Goal: Information Seeking & Learning: Learn about a topic

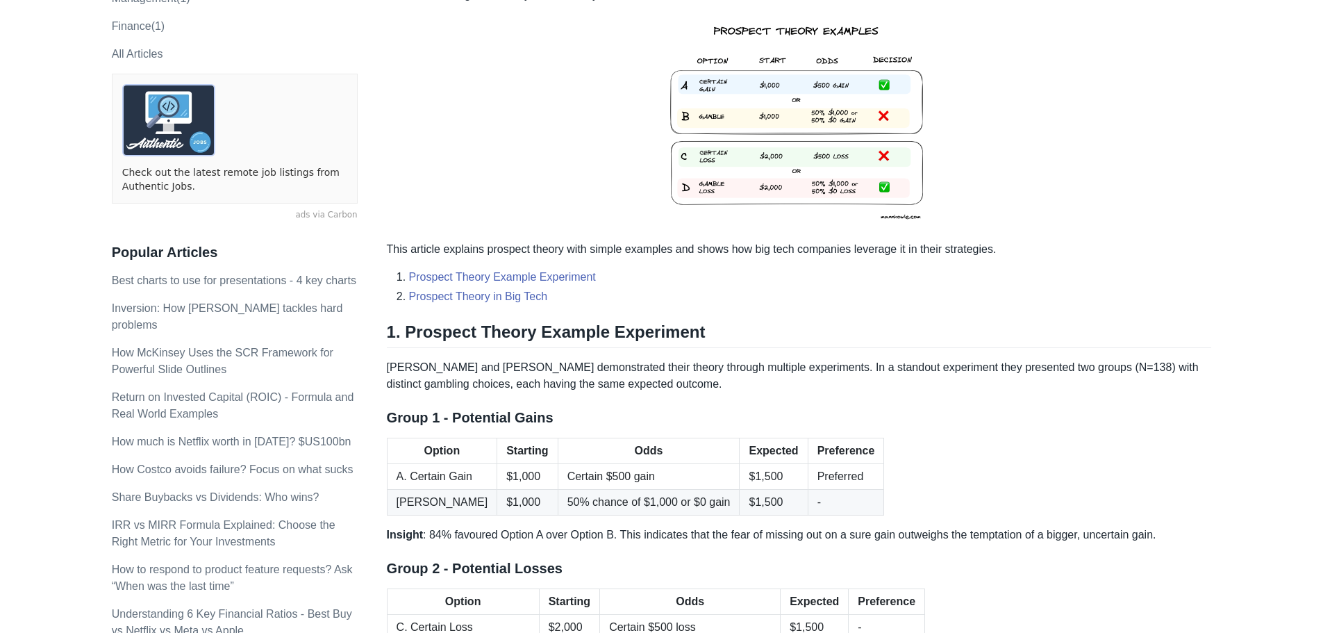
scroll to position [347, 0]
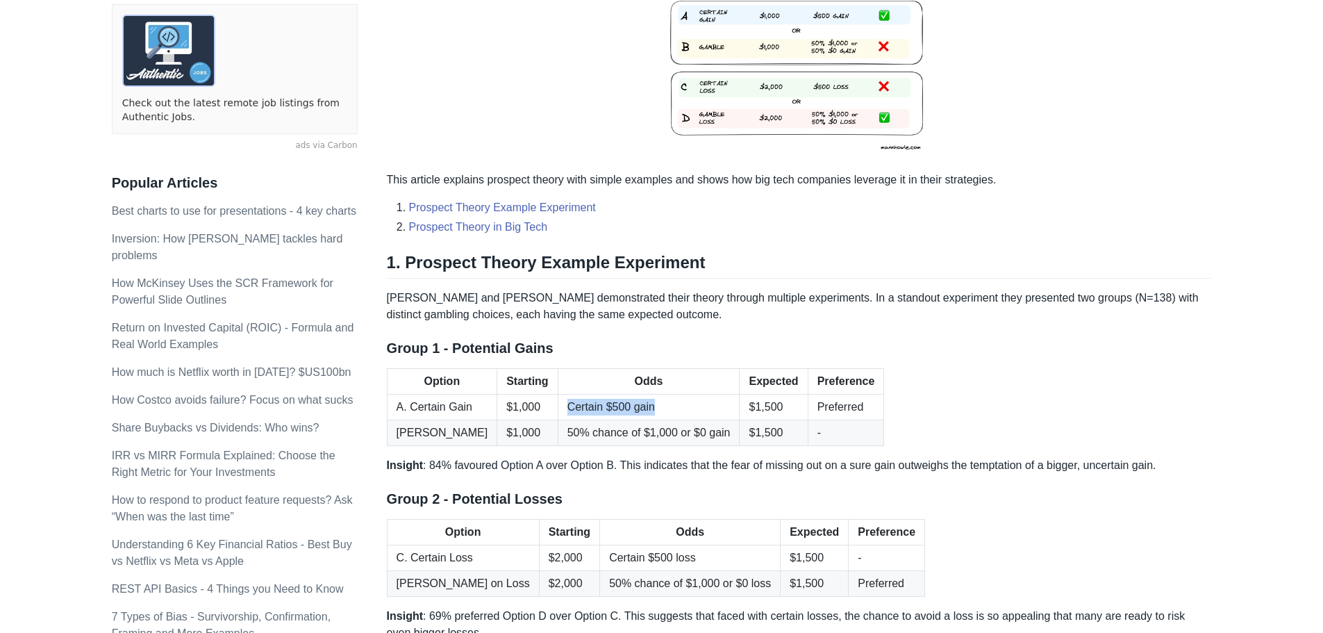
drag, startPoint x: 546, startPoint y: 407, endPoint x: 646, endPoint y: 403, distance: 100.1
click at [646, 403] on td "Certain $500 gain" at bounding box center [649, 407] width 182 height 26
drag, startPoint x: 546, startPoint y: 433, endPoint x: 710, endPoint y: 430, distance: 163.2
click at [710, 430] on td "50% chance of $1,000 or $0 gain" at bounding box center [649, 433] width 182 height 26
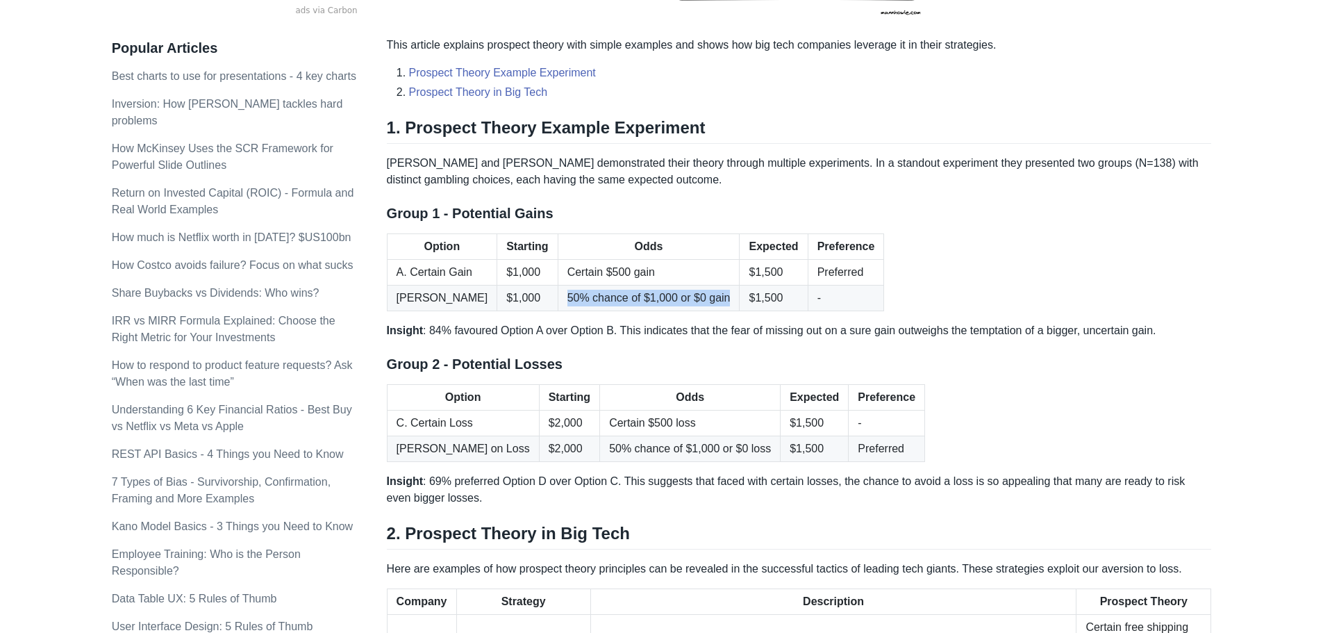
scroll to position [486, 0]
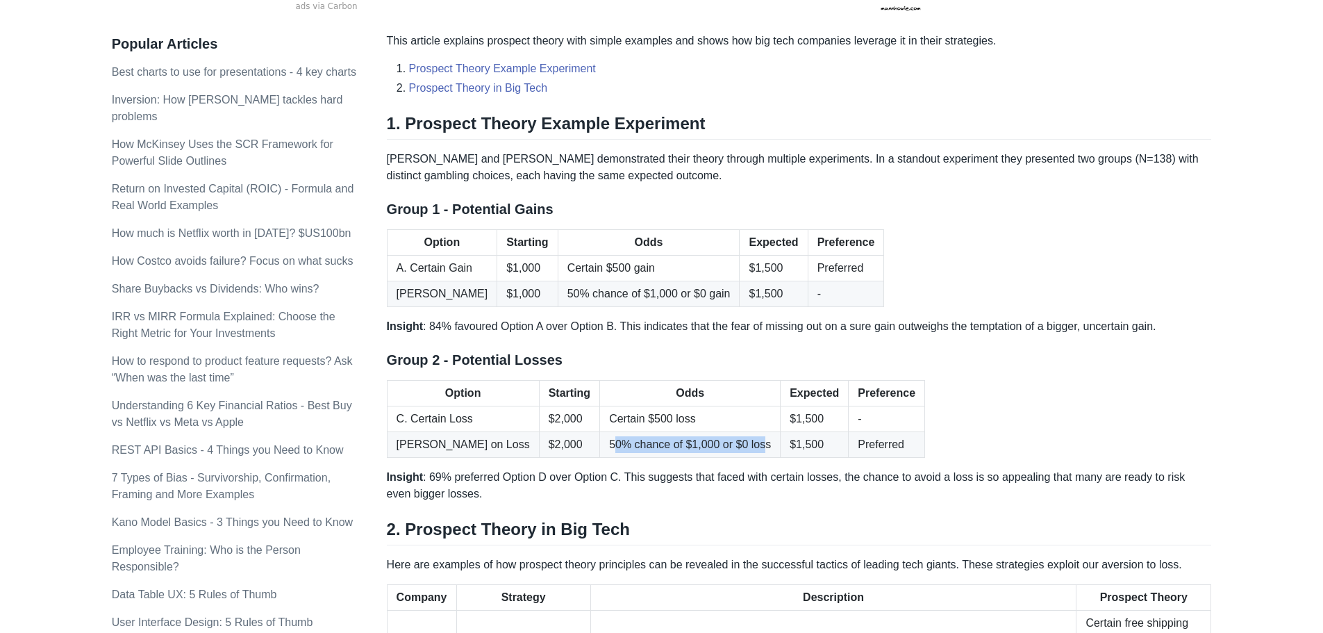
drag, startPoint x: 570, startPoint y: 445, endPoint x: 719, endPoint y: 444, distance: 149.3
click at [719, 444] on td "50% chance of $1,000 or $0 loss" at bounding box center [690, 445] width 181 height 26
click at [849, 449] on td "Preferred" at bounding box center [887, 445] width 76 height 26
drag, startPoint x: 743, startPoint y: 444, endPoint x: 772, endPoint y: 444, distance: 29.2
click at [780, 444] on td "$1,500" at bounding box center [814, 445] width 68 height 26
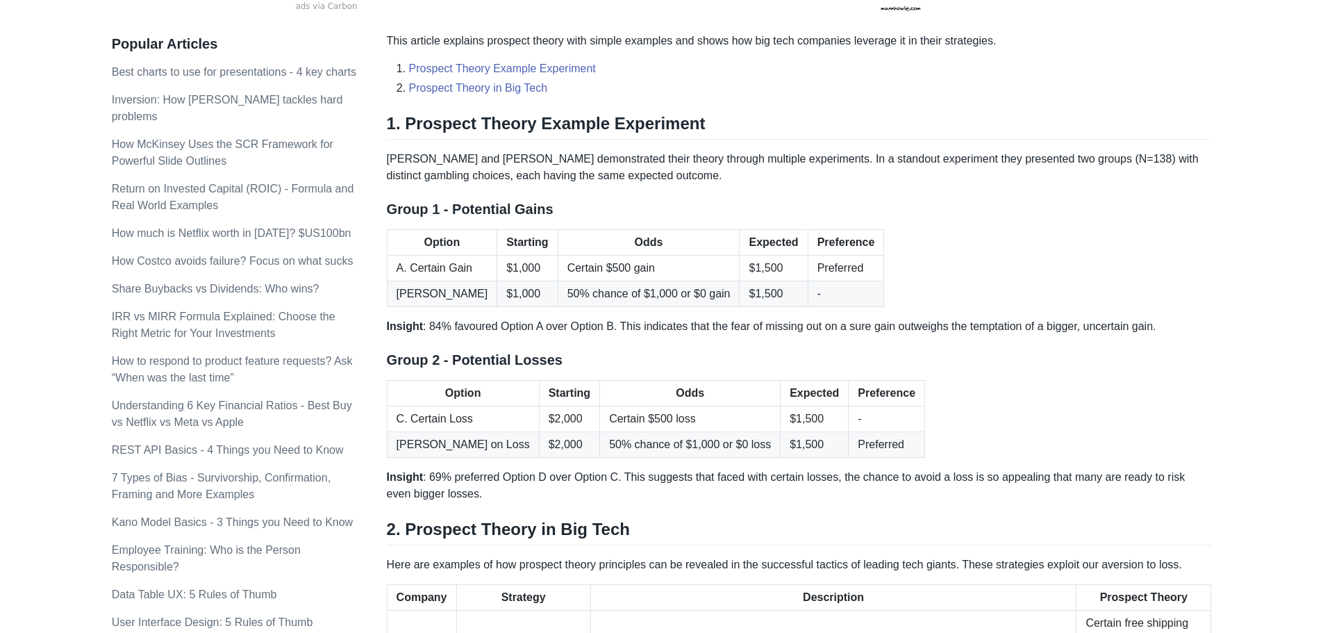
click at [738, 494] on p "Insight : 69% preferred Option D over Option C. This suggests that faced with c…" at bounding box center [799, 485] width 825 height 33
drag, startPoint x: 836, startPoint y: 481, endPoint x: 1054, endPoint y: 481, distance: 218.0
click at [1054, 481] on p "Insight : 69% preferred Option D over Option C. This suggests that faced with c…" at bounding box center [799, 485] width 825 height 33
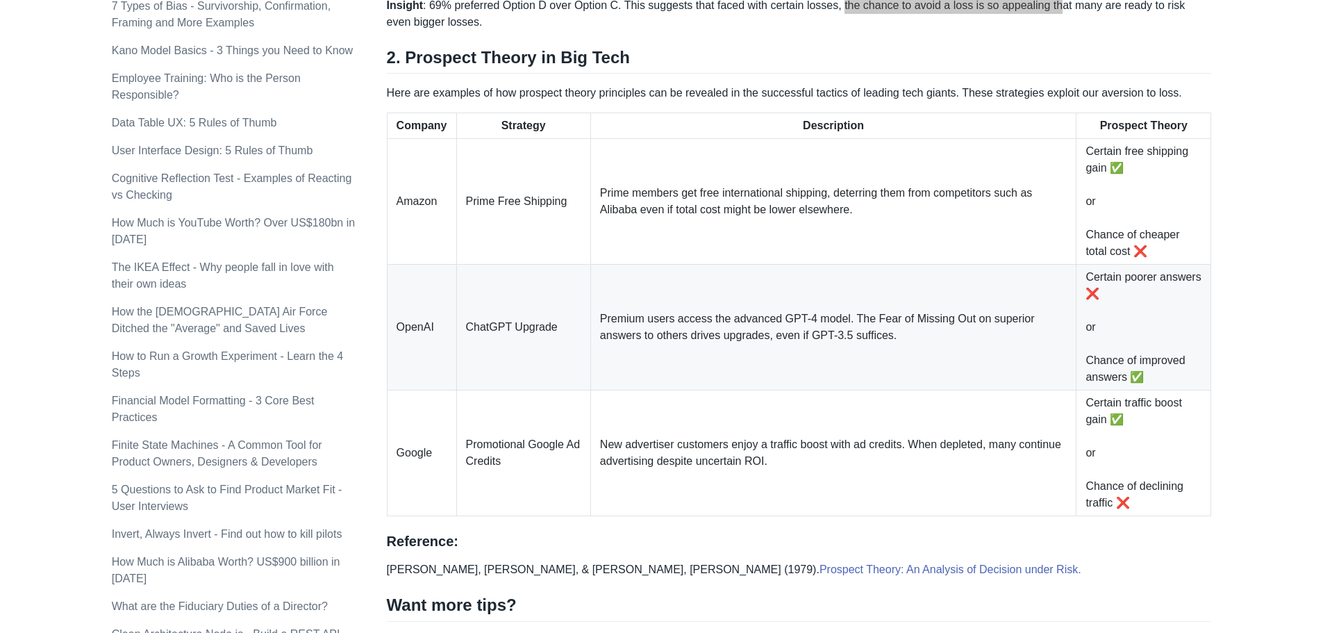
scroll to position [972, 0]
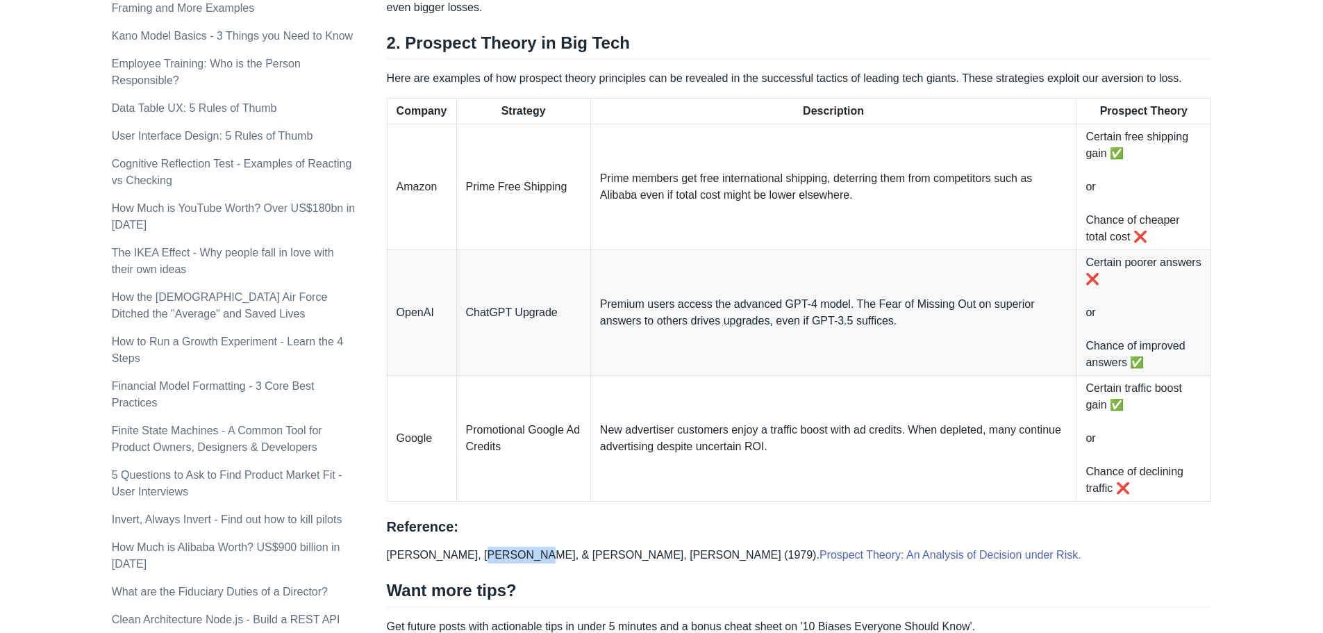
drag, startPoint x: 474, startPoint y: 553, endPoint x: 512, endPoint y: 553, distance: 38.9
click at [512, 553] on p "[PERSON_NAME], [PERSON_NAME], & [PERSON_NAME], [PERSON_NAME] (1979). Prospect T…" at bounding box center [799, 554] width 825 height 17
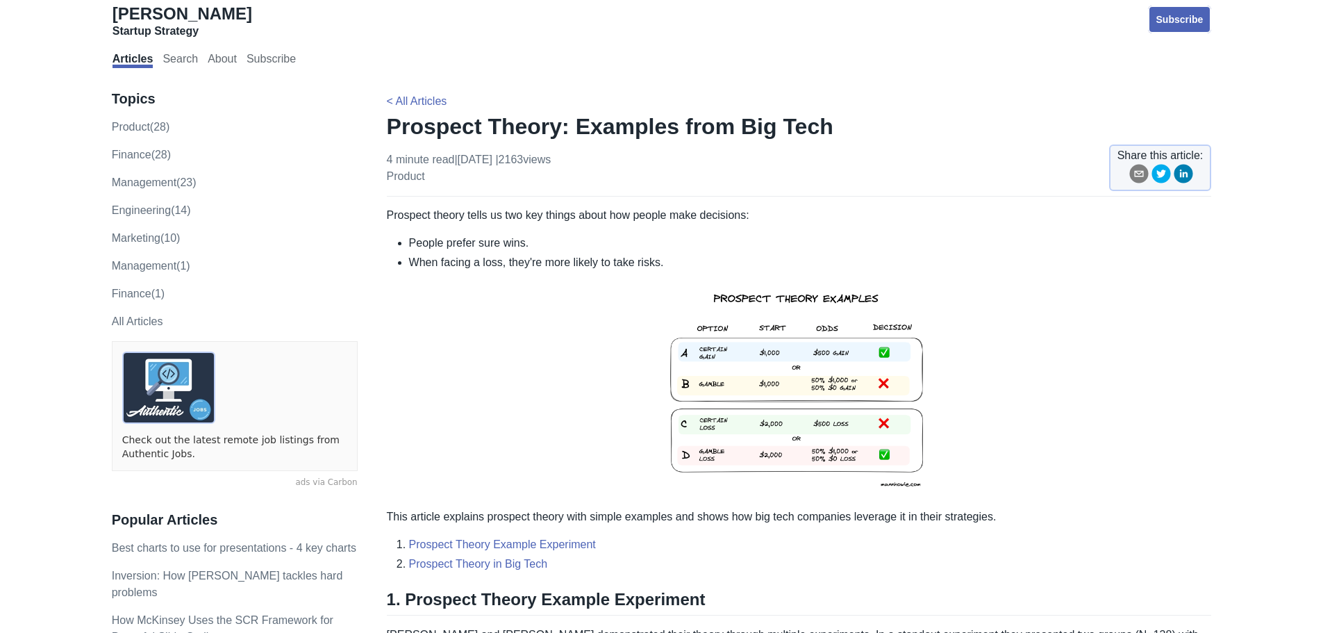
scroll to position [0, 0]
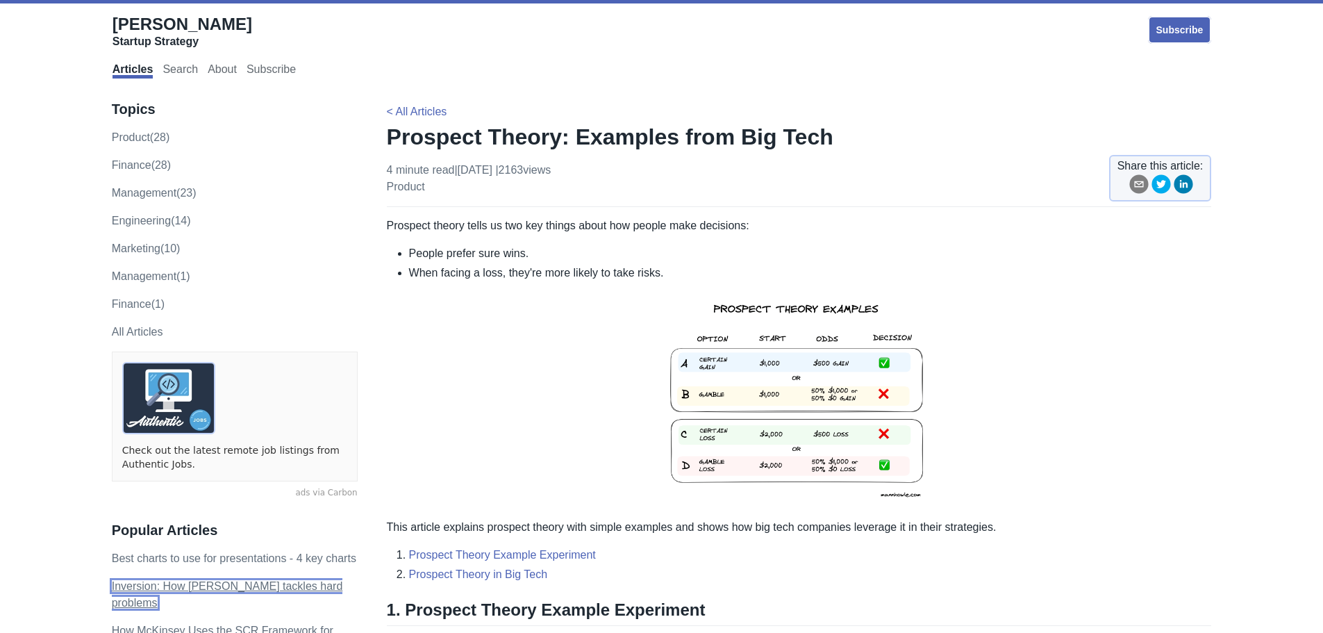
click at [156, 580] on link "Inversion: How [PERSON_NAME] tackles hard problems" at bounding box center [227, 594] width 231 height 28
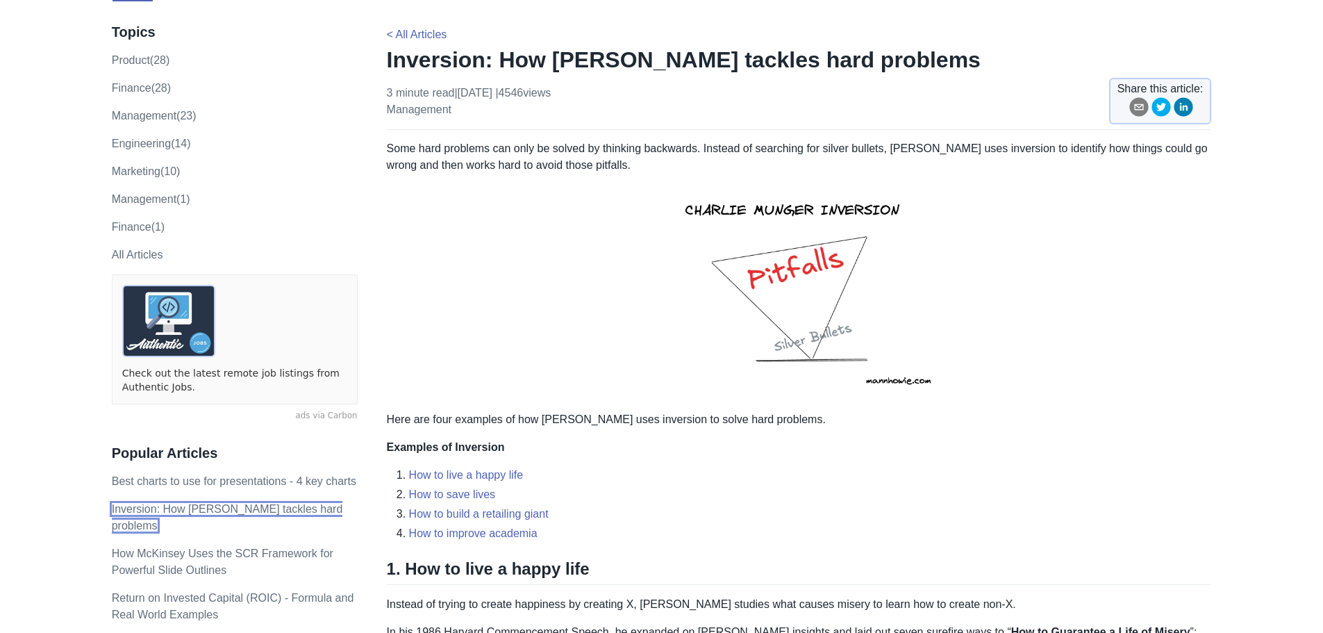
scroll to position [69, 0]
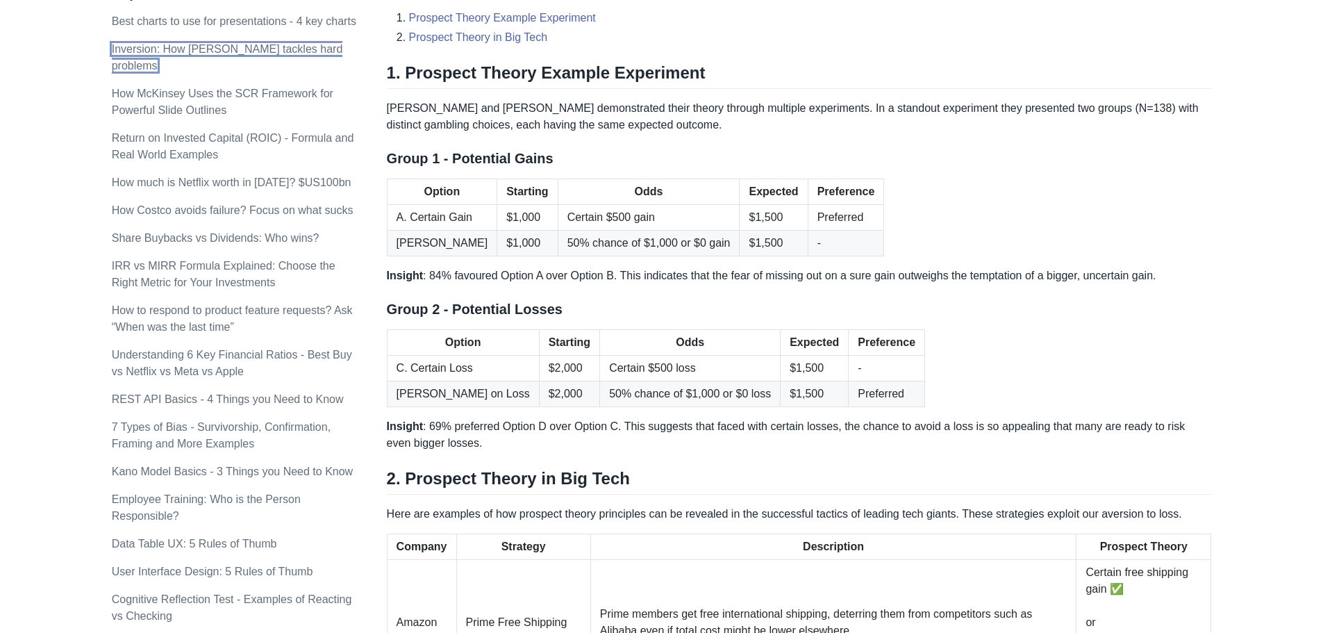
scroll to position [538, 0]
drag, startPoint x: 804, startPoint y: 392, endPoint x: 862, endPoint y: 390, distance: 57.7
click at [862, 390] on td "Preferred" at bounding box center [887, 393] width 76 height 26
click at [1233, 340] on div "[PERSON_NAME] Startup Strategy Subscribe Articles Search About Subscribe Topics…" at bounding box center [662, 447] width 1294 height 1956
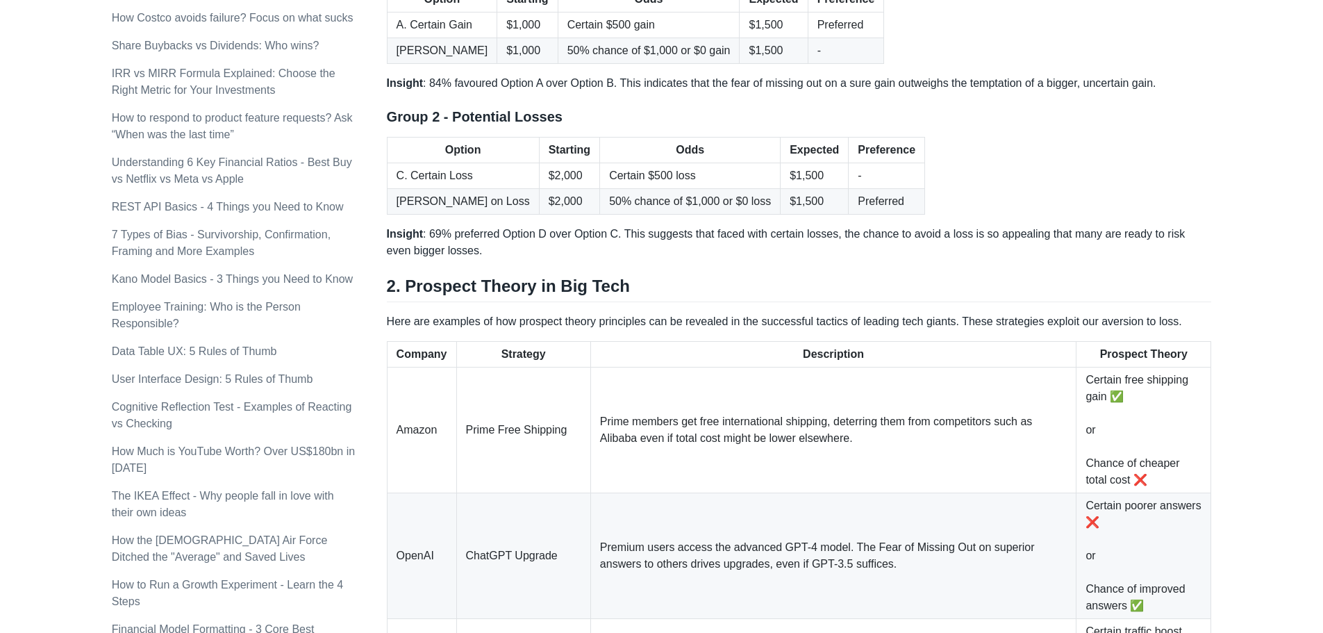
scroll to position [746, 0]
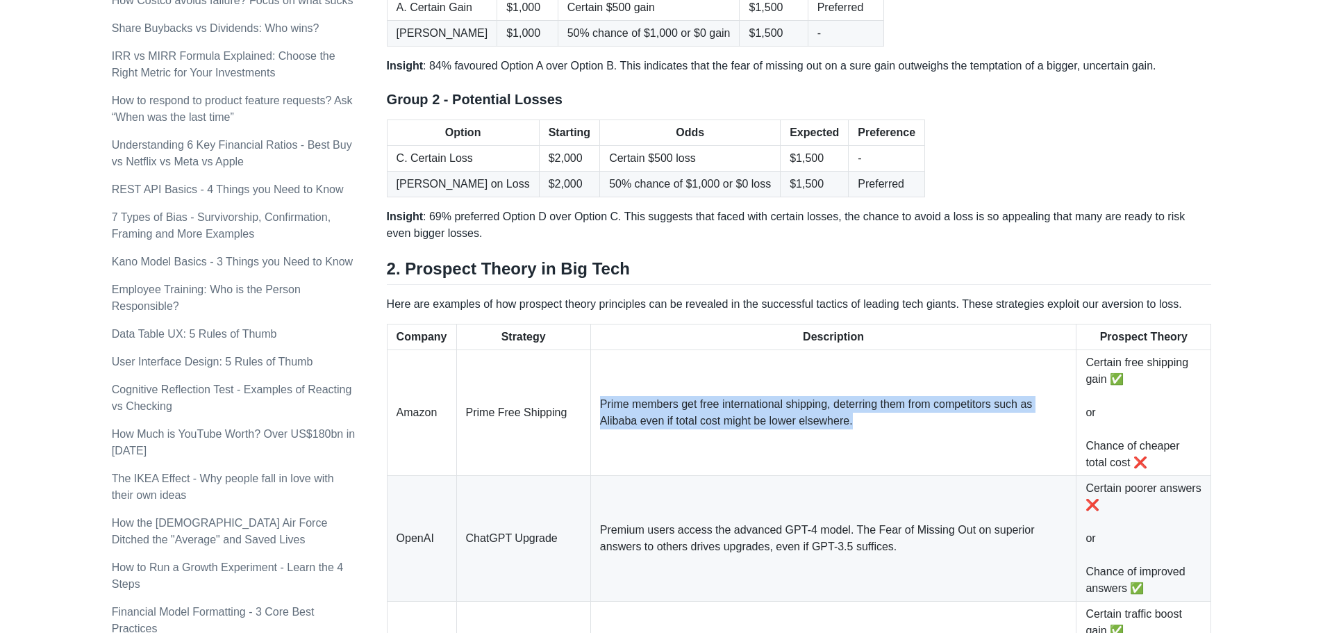
drag, startPoint x: 601, startPoint y: 399, endPoint x: 862, endPoint y: 421, distance: 261.3
click at [862, 421] on td "Prime members get free international shipping, deterring them from competitors …" at bounding box center [833, 413] width 486 height 126
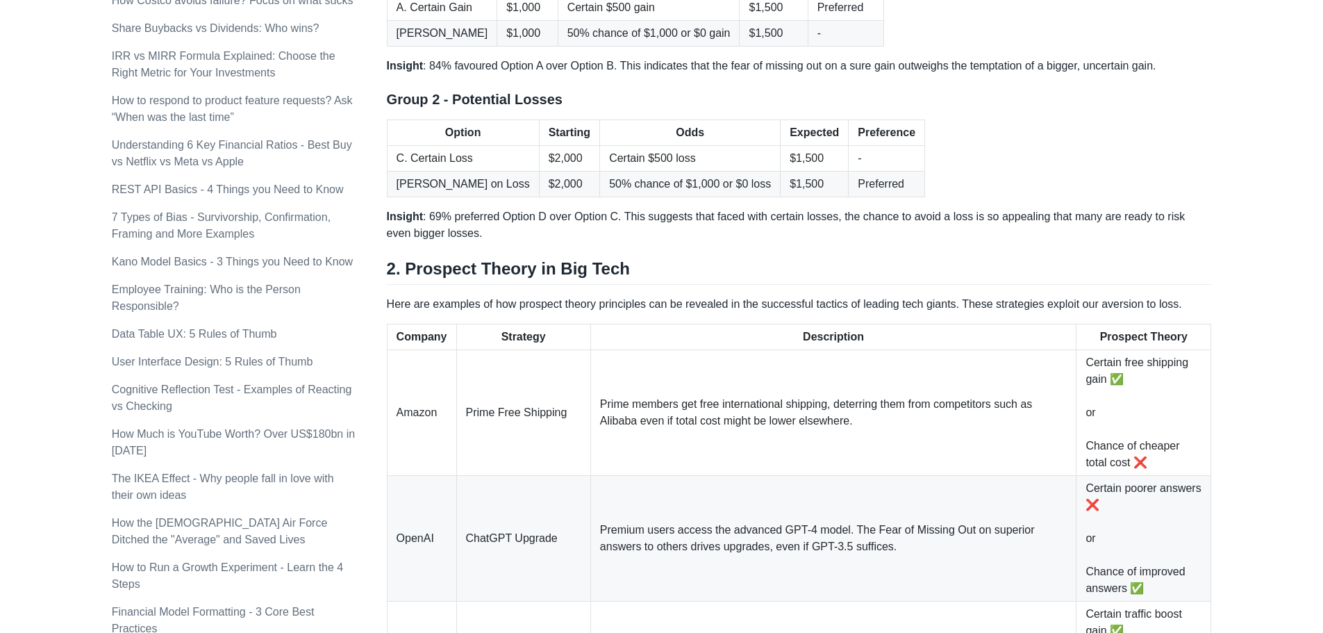
click at [1292, 361] on div "[PERSON_NAME] Startup Strategy Subscribe Articles Search About Subscribe Topics…" at bounding box center [662, 238] width 1294 height 1956
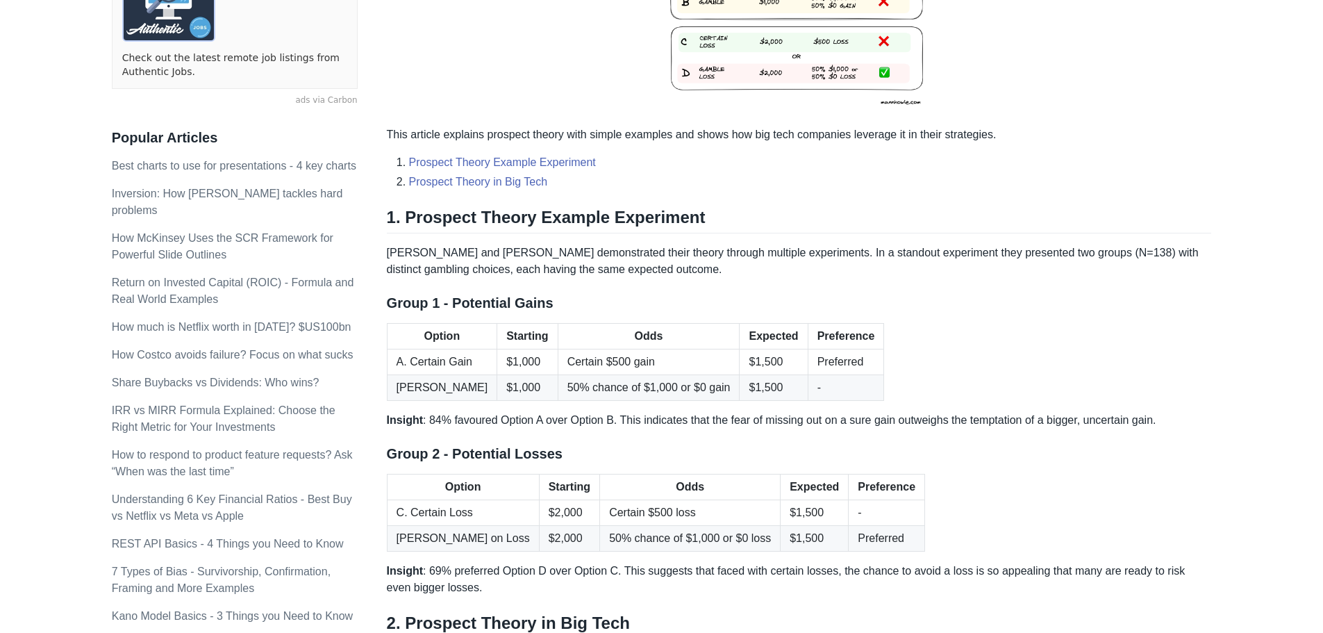
scroll to position [417, 0]
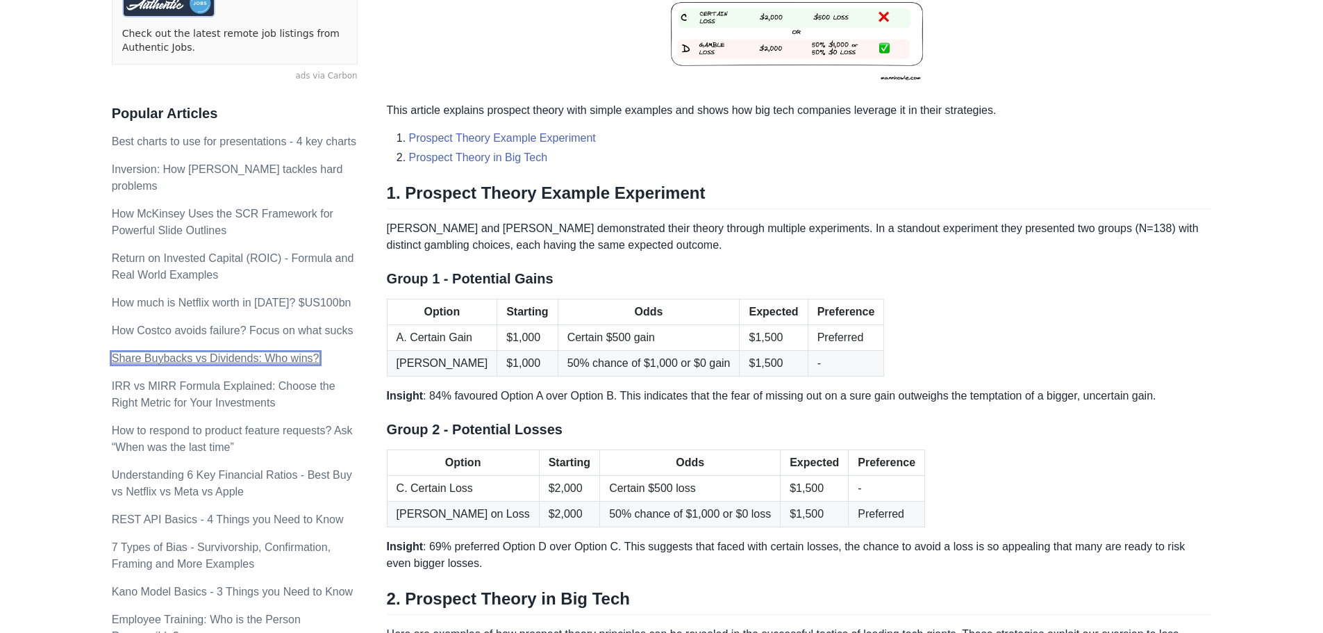
click at [262, 352] on link "Share Buybacks vs Dividends: Who wins?" at bounding box center [216, 358] width 208 height 12
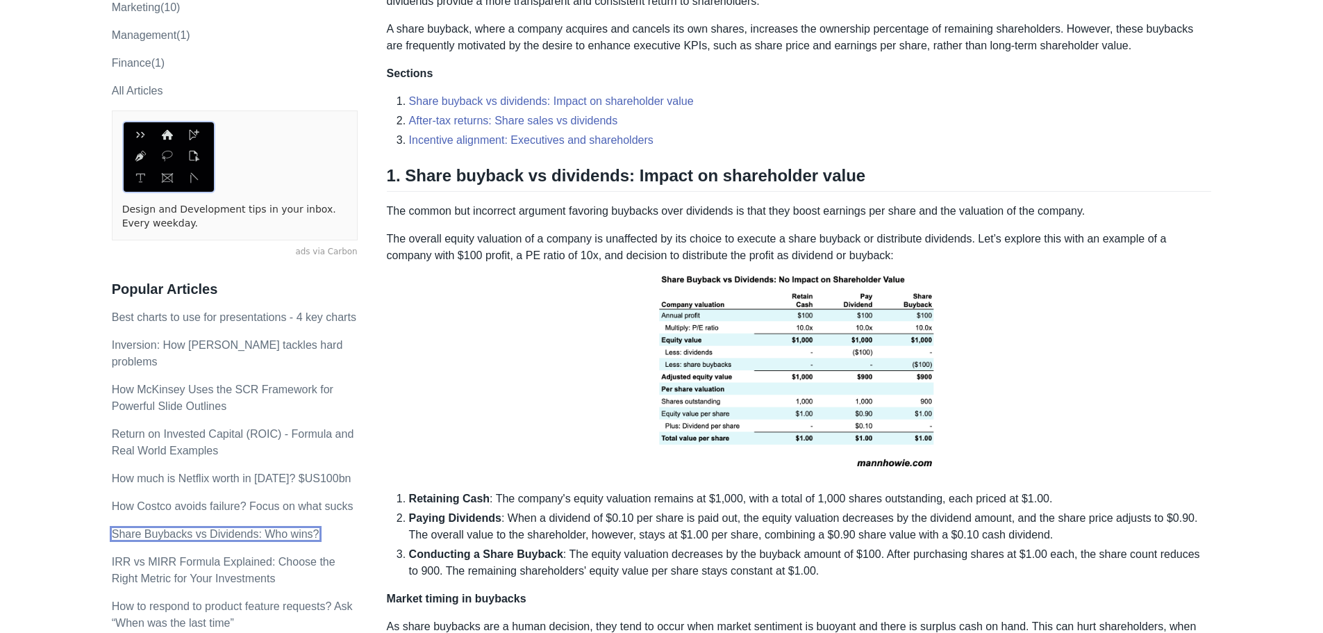
scroll to position [278, 0]
